Goal: Task Accomplishment & Management: Use online tool/utility

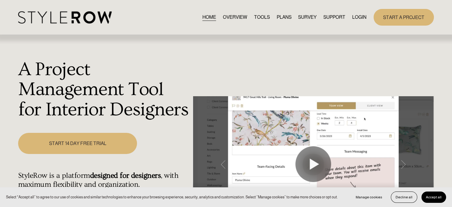
click at [359, 15] on link "LOGIN" at bounding box center [359, 17] width 14 height 8
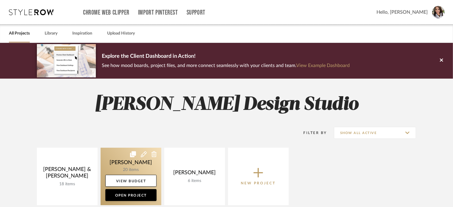
click at [139, 158] on link at bounding box center [131, 175] width 61 height 57
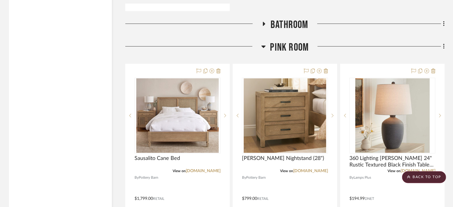
scroll to position [952, 0]
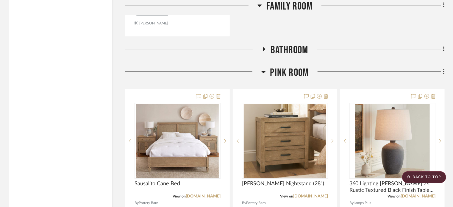
click at [262, 73] on icon at bounding box center [263, 71] width 4 height 7
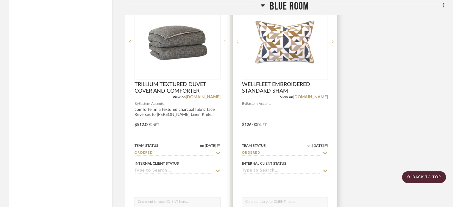
scroll to position [1338, 0]
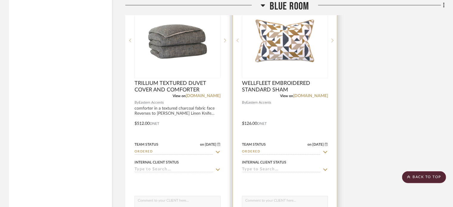
click at [264, 153] on input "Ordered" at bounding box center [281, 152] width 79 height 6
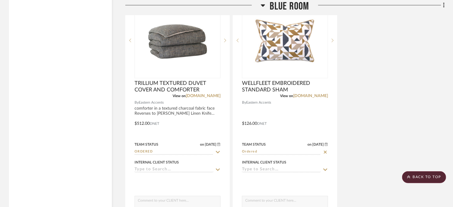
scroll to position [1368, 0]
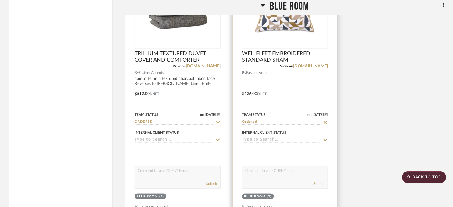
drag, startPoint x: 324, startPoint y: 121, endPoint x: 304, endPoint y: 123, distance: 20.0
click at [324, 121] on icon at bounding box center [324, 122] width 5 height 5
type input "8/20/2025"
click at [281, 123] on input at bounding box center [281, 122] width 79 height 6
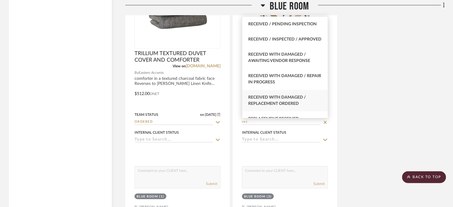
scroll to position [178, 0]
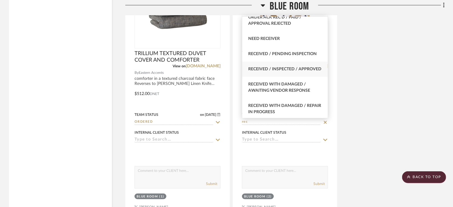
click at [274, 75] on div "Received / Inspected / Approved" at bounding box center [285, 69] width 86 height 15
type input "Received / Inspected / Approved"
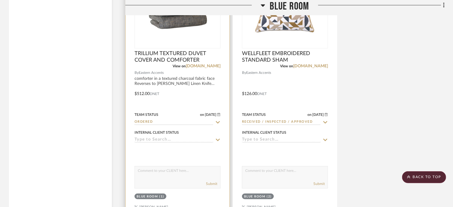
click at [217, 121] on icon at bounding box center [217, 122] width 5 height 5
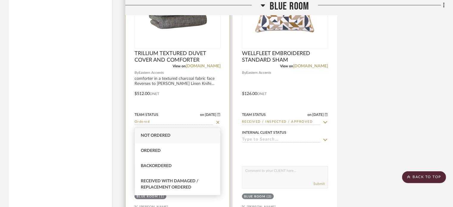
click at [217, 122] on icon at bounding box center [217, 122] width 3 height 3
type input "8/20/2025"
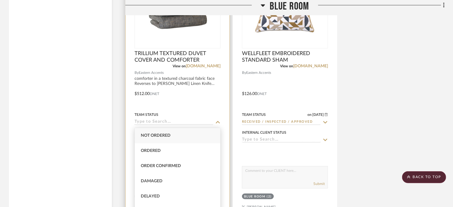
click at [198, 122] on input at bounding box center [173, 122] width 79 height 6
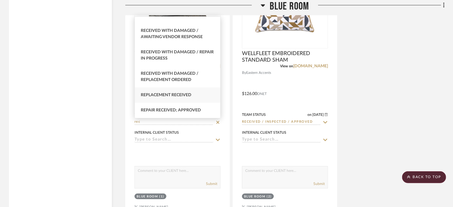
scroll to position [208, 0]
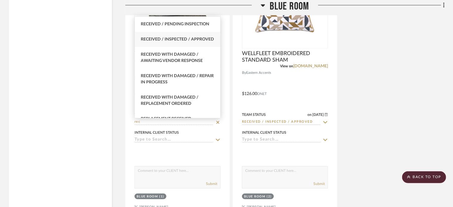
click at [180, 45] on div "Received / Inspected / Approved" at bounding box center [178, 39] width 86 height 15
type input "Received / Inspected / Approved"
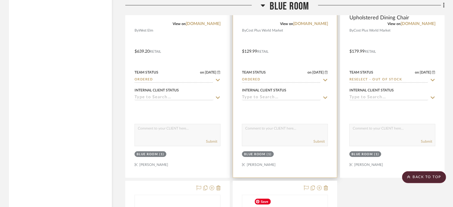
scroll to position [1100, 0]
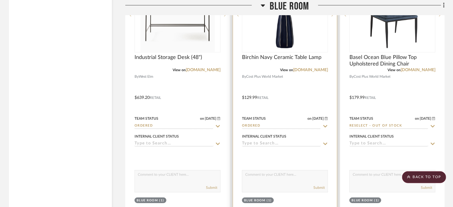
click at [325, 124] on icon at bounding box center [324, 126] width 5 height 5
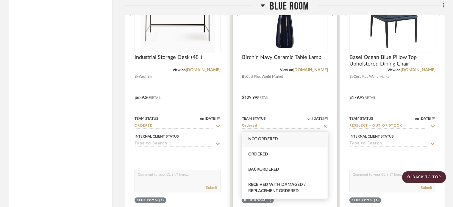
click at [326, 127] on icon at bounding box center [325, 126] width 3 height 3
type input "8/20/2025"
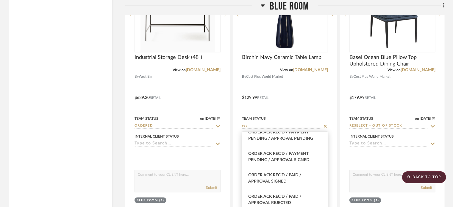
scroll to position [178, 0]
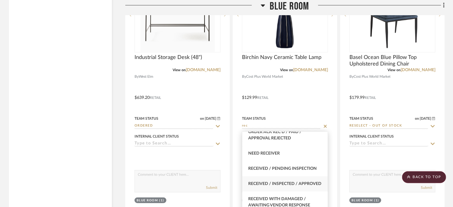
click at [297, 186] on div "Received / Inspected / Approved" at bounding box center [285, 183] width 86 height 15
type input "Received / Inspected / Approved"
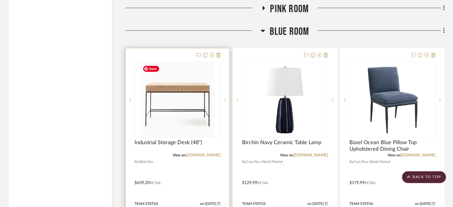
scroll to position [1041, 0]
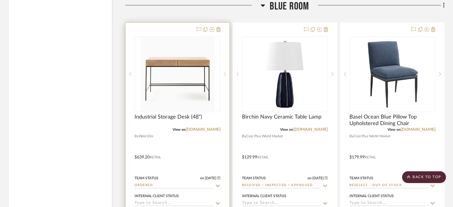
click at [218, 185] on icon at bounding box center [217, 185] width 5 height 5
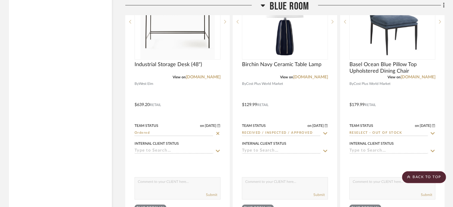
scroll to position [1100, 0]
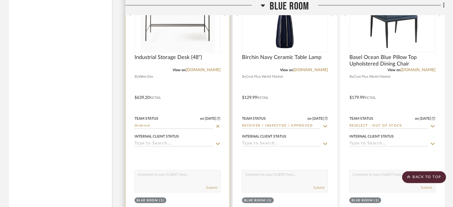
click at [216, 127] on icon at bounding box center [217, 126] width 5 height 5
type input "8/20/2025"
click at [205, 126] on input at bounding box center [173, 126] width 79 height 6
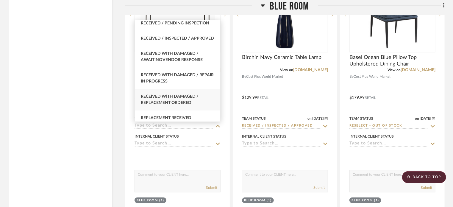
scroll to position [952, 0]
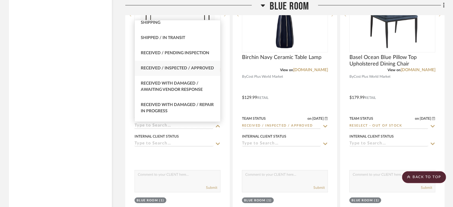
click at [167, 68] on span "Received / Inspected / Approved" at bounding box center [177, 68] width 73 height 4
type input "Received / Inspected / Approved"
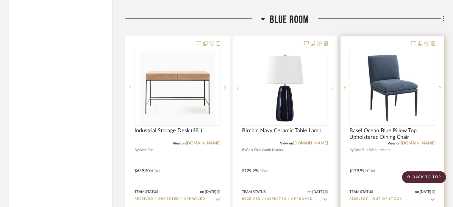
scroll to position [922, 0]
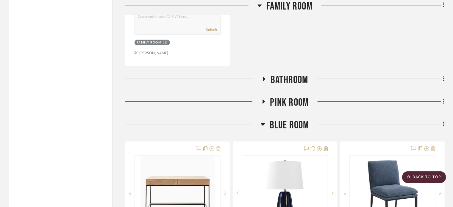
click at [263, 125] on icon at bounding box center [262, 123] width 4 height 7
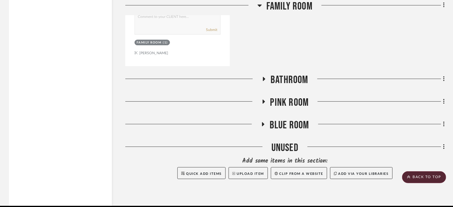
click at [266, 103] on icon at bounding box center [263, 101] width 7 height 4
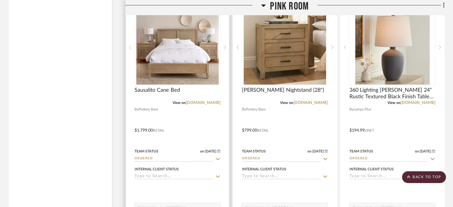
scroll to position [1071, 0]
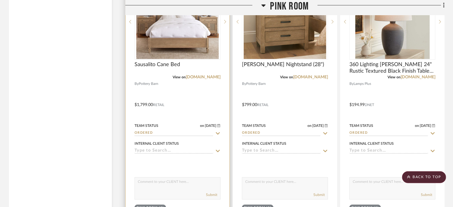
click at [213, 133] on input "Ordered" at bounding box center [173, 133] width 79 height 6
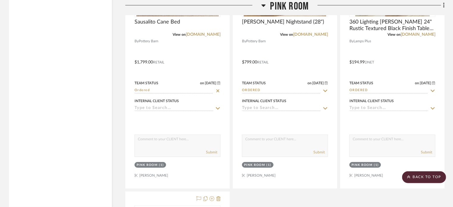
scroll to position [1160, 0]
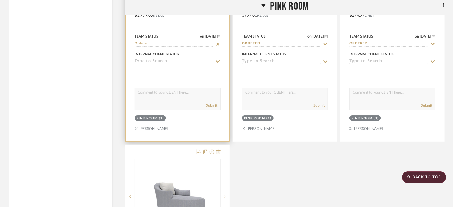
click at [216, 47] on div at bounding box center [177, 11] width 104 height 260
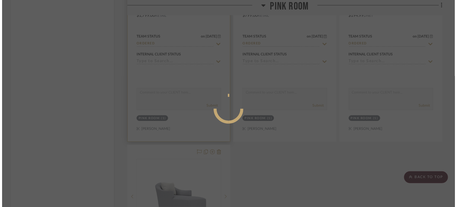
scroll to position [0, 0]
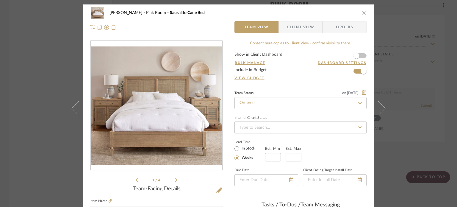
click at [361, 12] on icon "close" at bounding box center [363, 12] width 5 height 5
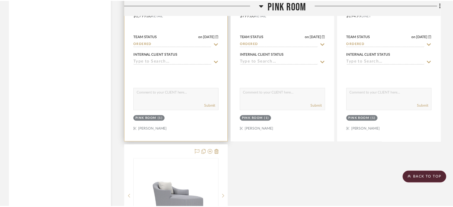
scroll to position [1160, 0]
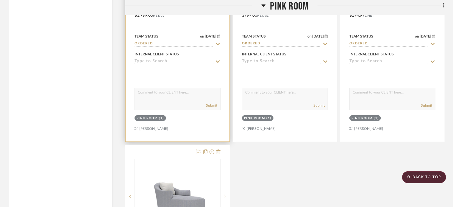
click at [187, 44] on input "Ordered" at bounding box center [173, 44] width 79 height 6
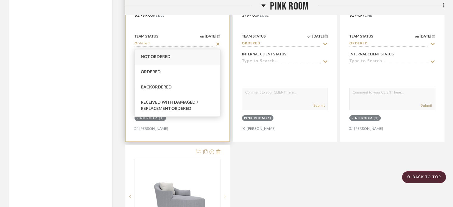
click at [218, 45] on icon at bounding box center [217, 44] width 5 height 5
type input "8/20/2025"
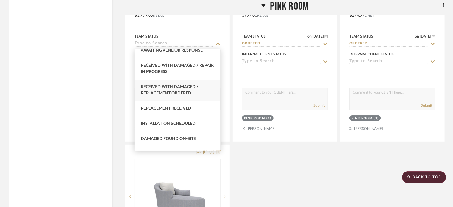
scroll to position [961, 0]
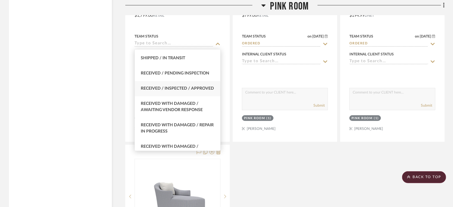
click at [178, 95] on div "Received / Inspected / Approved" at bounding box center [178, 88] width 86 height 15
type input "Received / Inspected / Approved"
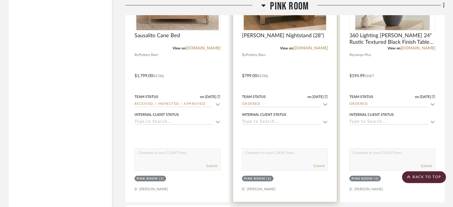
scroll to position [1071, 0]
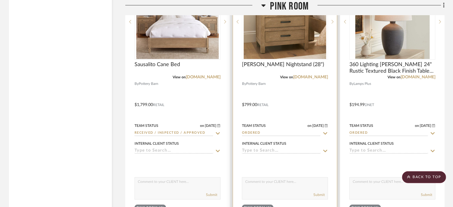
click at [324, 133] on icon at bounding box center [325, 133] width 4 height 2
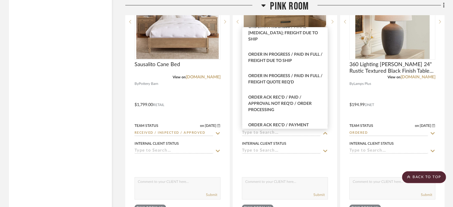
scroll to position [684, 0]
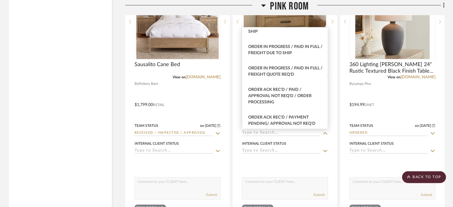
type input "8/20/2025"
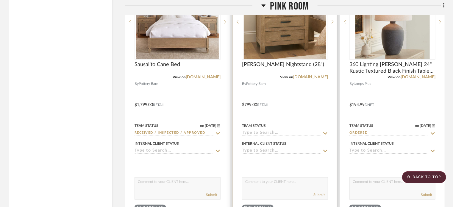
click at [278, 135] on input at bounding box center [281, 133] width 79 height 6
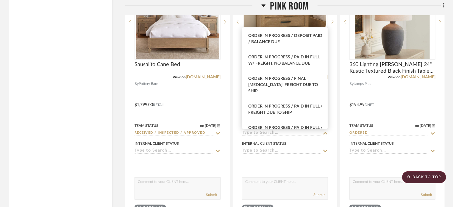
scroll to position [773, 0]
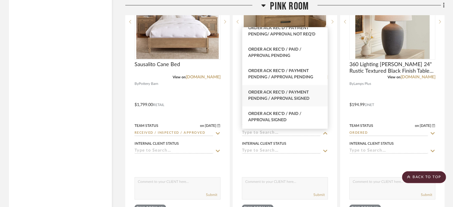
click at [272, 101] on div "Order Ack Rec'd / Payment Pending / Approval Signed" at bounding box center [285, 95] width 86 height 21
type input "Order Ack Rec'd / Payment Pending / Approval Signed"
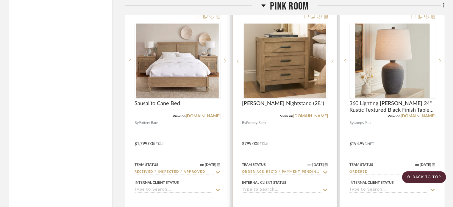
scroll to position [1041, 0]
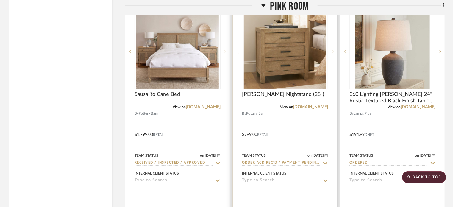
click at [282, 164] on input "Order Ack Rec'd / Payment Pending / Approval Signed" at bounding box center [281, 163] width 79 height 6
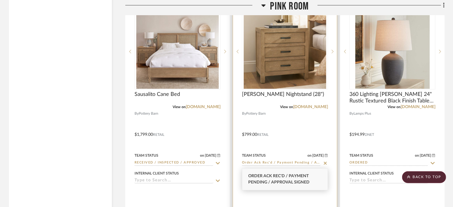
click at [325, 164] on icon at bounding box center [324, 163] width 5 height 5
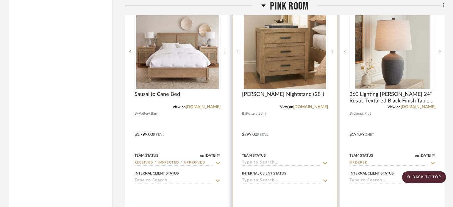
click at [292, 163] on input at bounding box center [281, 163] width 79 height 6
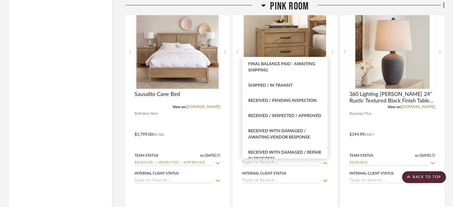
scroll to position [952, 0]
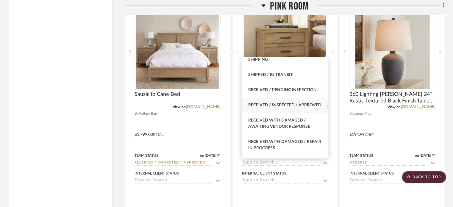
click at [273, 102] on div "Received / Inspected / Approved" at bounding box center [285, 105] width 86 height 15
type input "Received / Inspected / Approved"
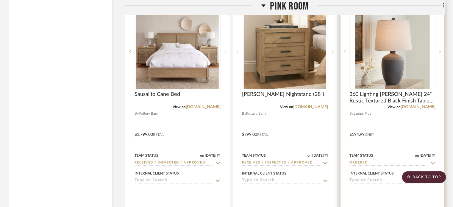
click at [370, 163] on input "Ordered" at bounding box center [388, 163] width 79 height 6
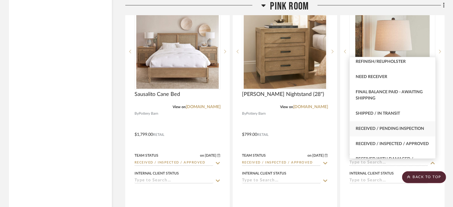
scroll to position [922, 0]
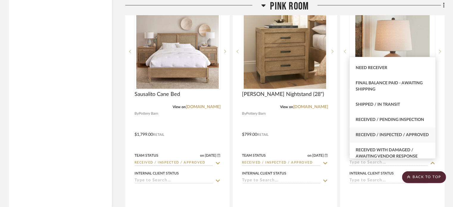
click at [381, 142] on div "Received / Inspected / Approved" at bounding box center [392, 134] width 86 height 15
type input "8/20/2025"
type input "Received / Inspected / Approved"
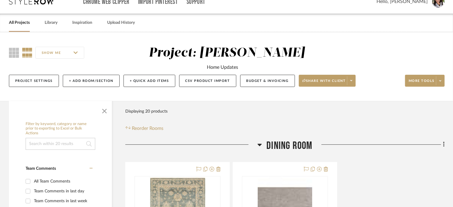
scroll to position [0, 0]
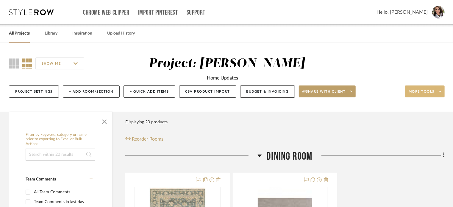
click at [440, 95] on span at bounding box center [440, 91] width 8 height 9
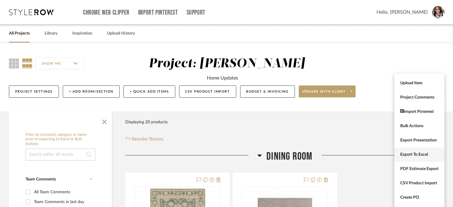
click at [420, 157] on span "Export To Excel" at bounding box center [419, 154] width 38 height 5
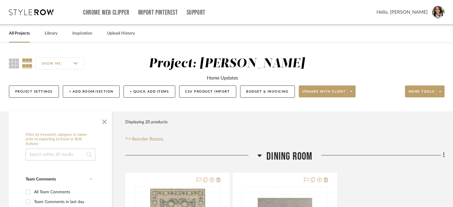
click at [19, 34] on link "All Projects" at bounding box center [19, 33] width 21 height 8
